Goal: Task Accomplishment & Management: Manage account settings

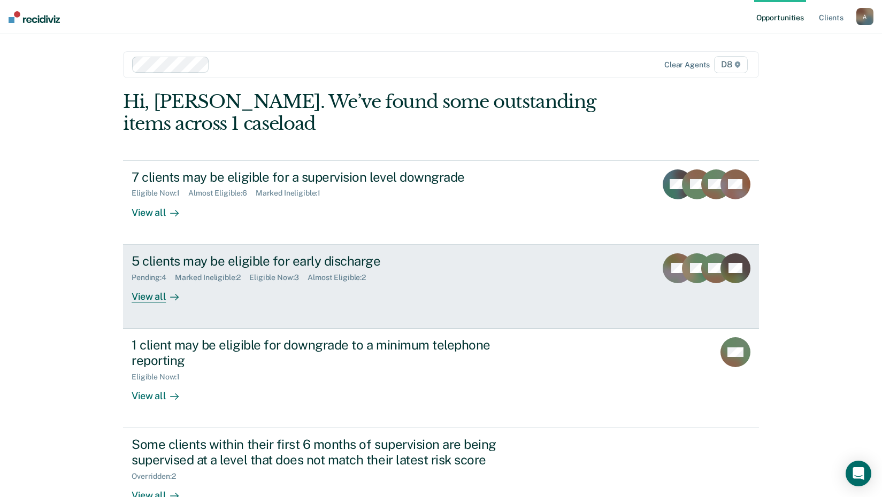
click at [158, 297] on div "View all" at bounding box center [162, 292] width 60 height 21
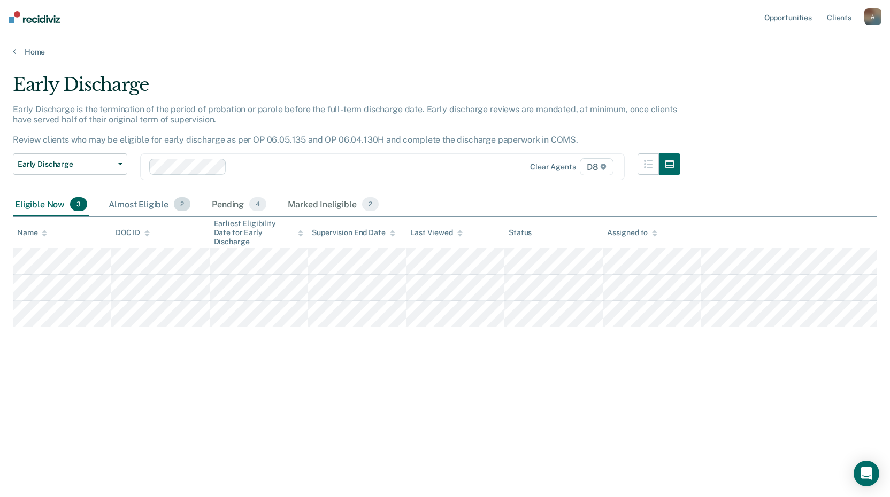
click at [158, 206] on div "Almost Eligible 2" at bounding box center [149, 205] width 86 height 24
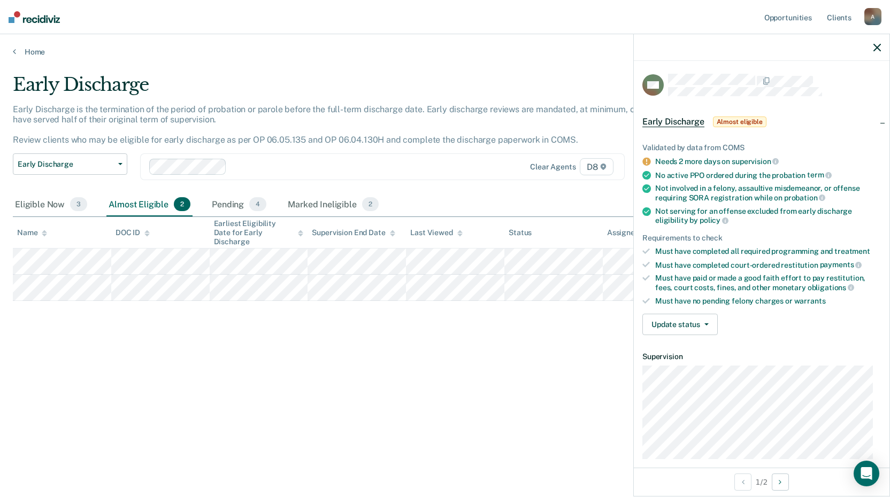
click at [721, 117] on span "Almost eligible" at bounding box center [739, 122] width 53 height 11
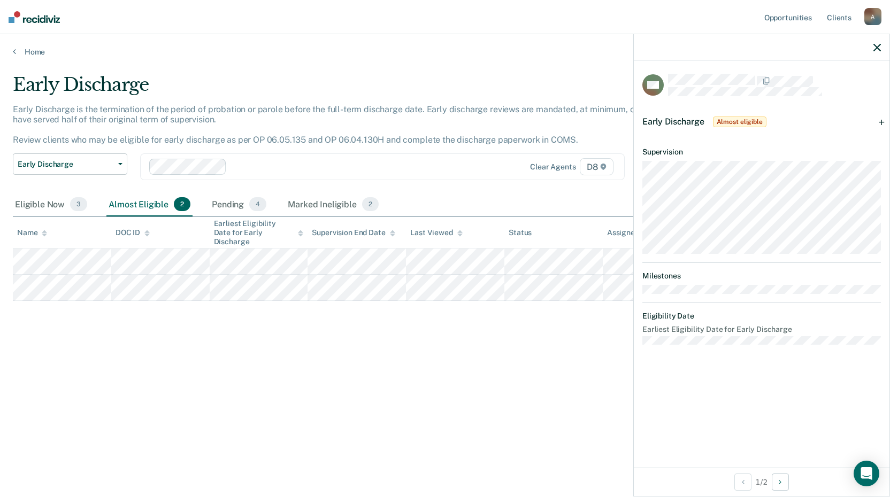
click at [732, 113] on div "Early Discharge Almost eligible" at bounding box center [705, 121] width 126 height 17
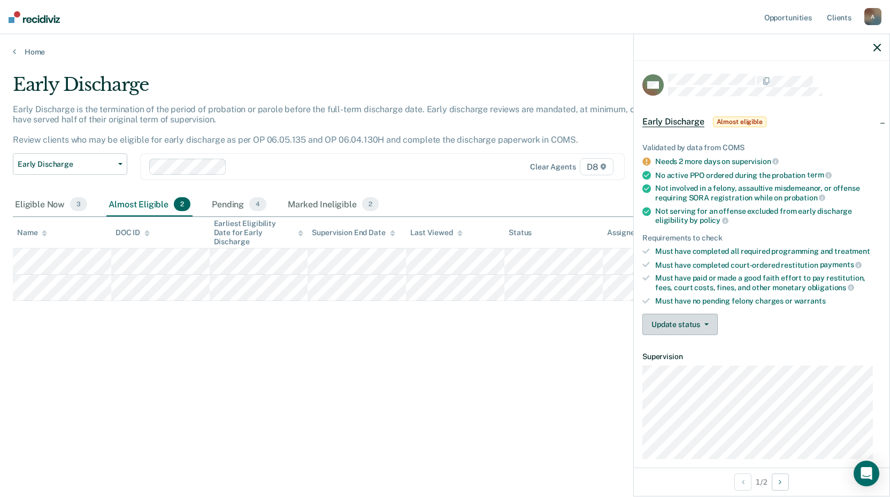
click at [697, 328] on button "Update status" at bounding box center [679, 324] width 75 height 21
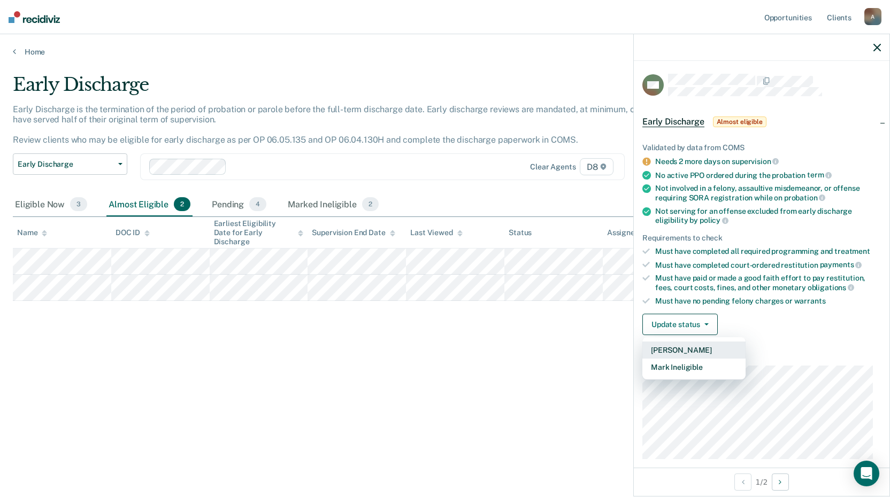
click at [680, 347] on button "[PERSON_NAME]" at bounding box center [693, 350] width 103 height 17
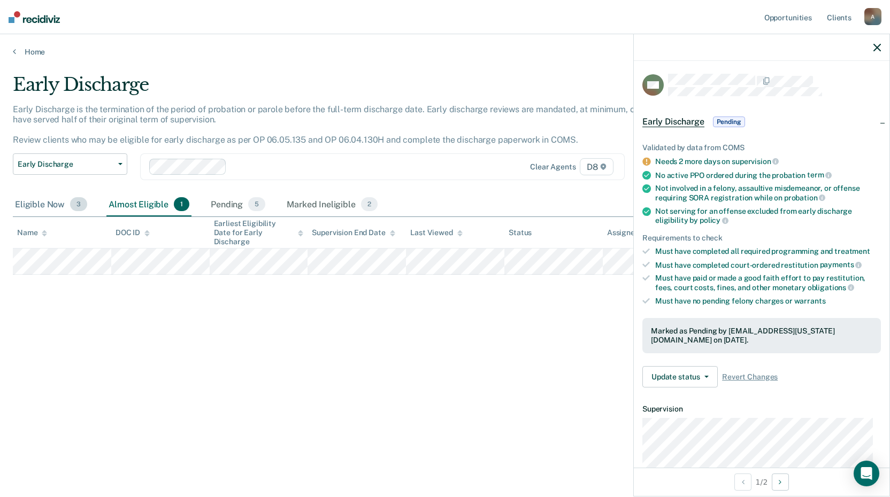
click at [47, 207] on div "Eligible Now 3" at bounding box center [51, 205] width 76 height 24
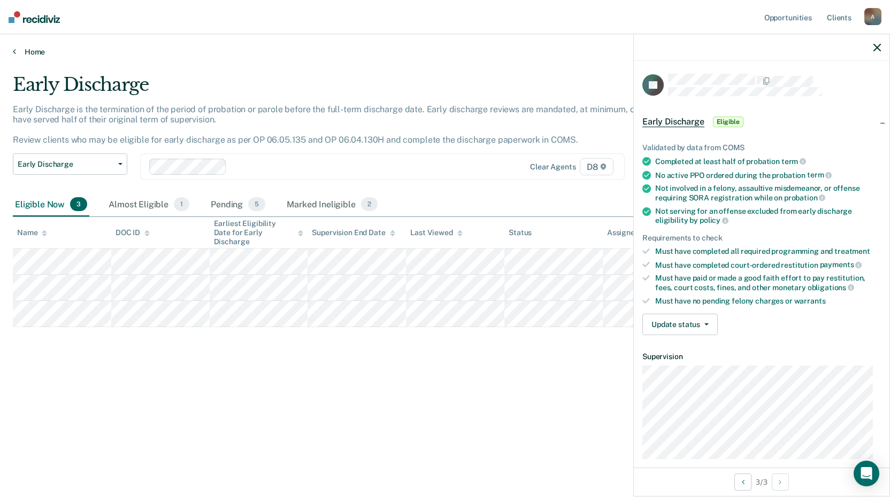
click at [20, 52] on link "Home" at bounding box center [445, 52] width 864 height 10
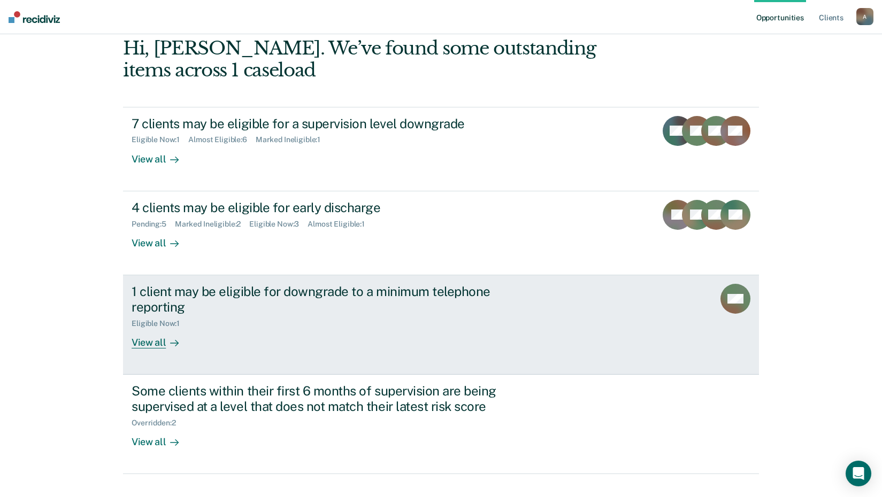
scroll to position [73, 0]
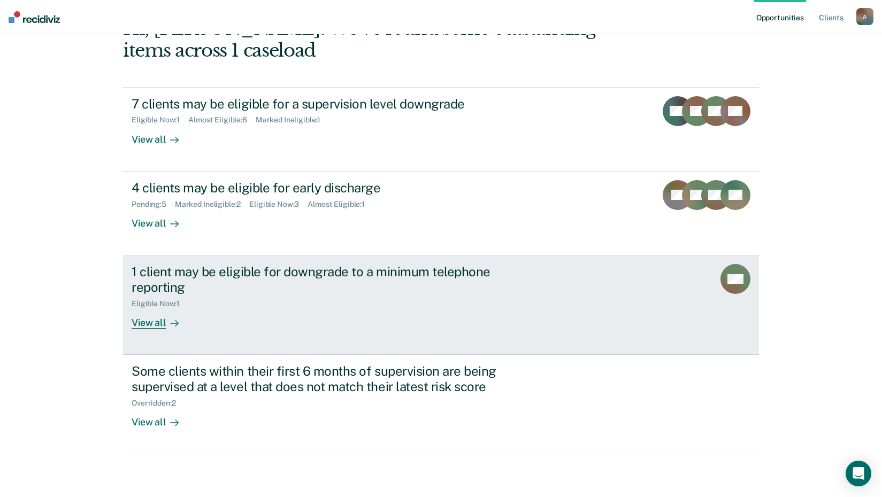
click at [214, 324] on div "1 client may be eligible for downgrade to a minimum telephone reporting Eligibl…" at bounding box center [332, 296] width 401 height 65
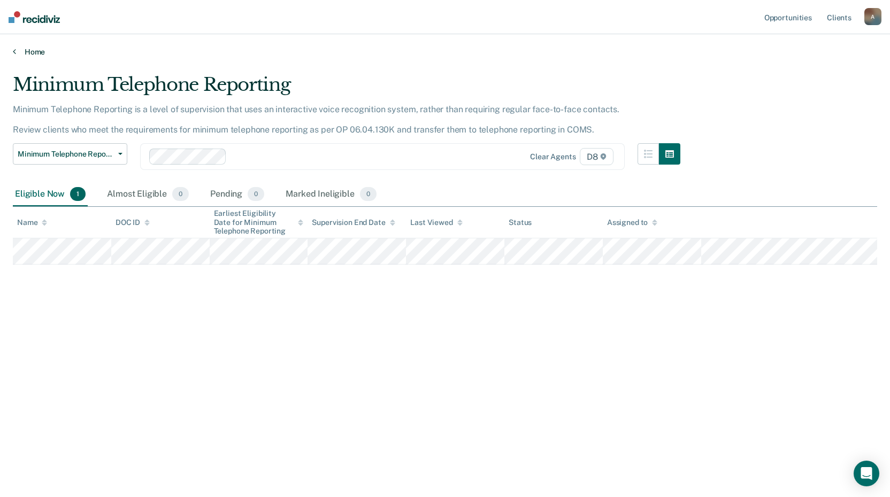
click at [25, 53] on link "Home" at bounding box center [445, 52] width 864 height 10
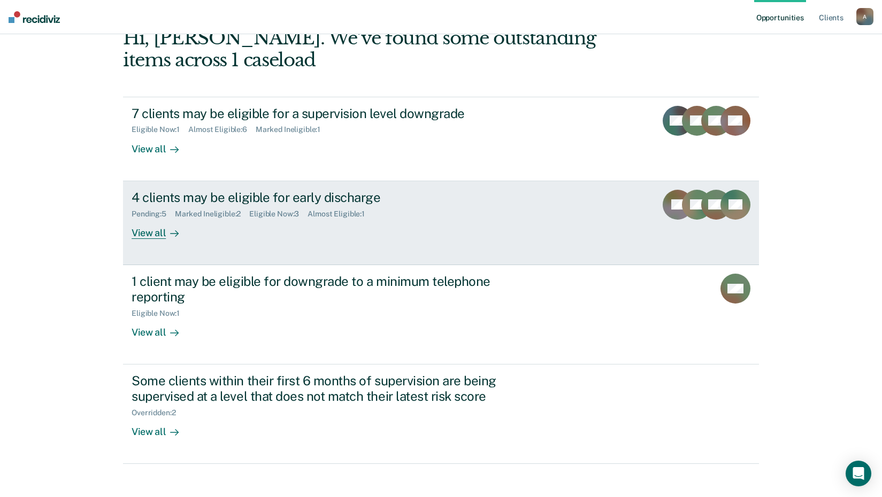
scroll to position [73, 0]
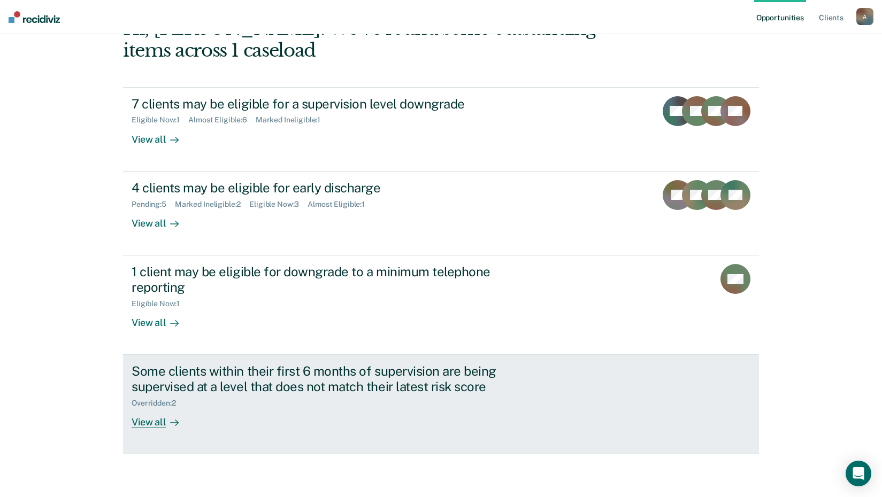
click at [187, 408] on div "View all" at bounding box center [162, 417] width 60 height 21
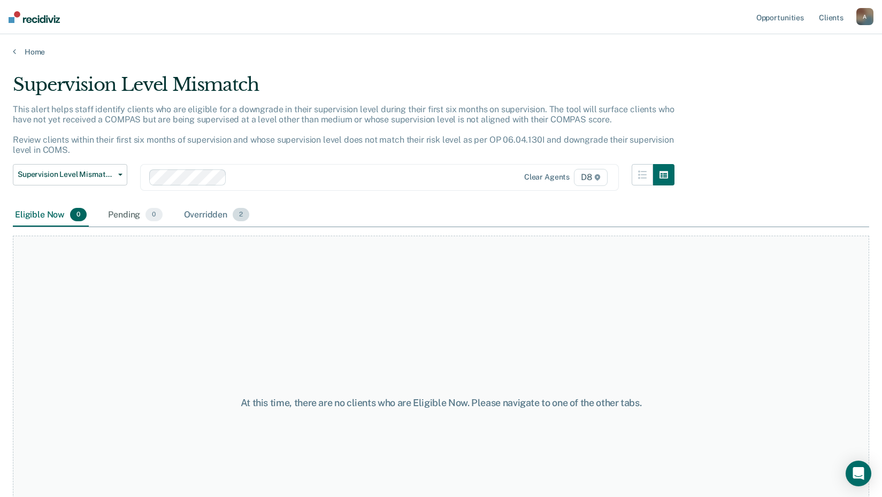
click at [213, 214] on div "Overridden 2" at bounding box center [217, 216] width 70 height 24
